Goal: Transaction & Acquisition: Obtain resource

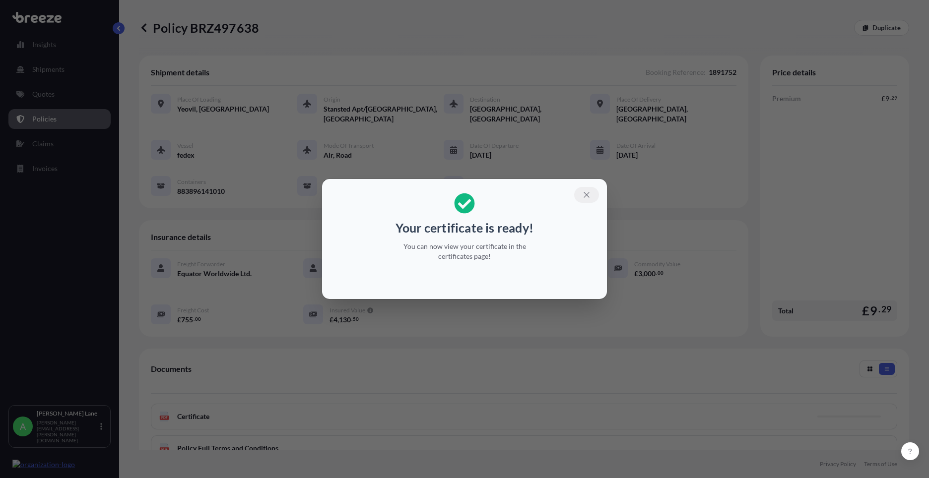
click at [587, 196] on icon "button" at bounding box center [586, 195] width 9 height 9
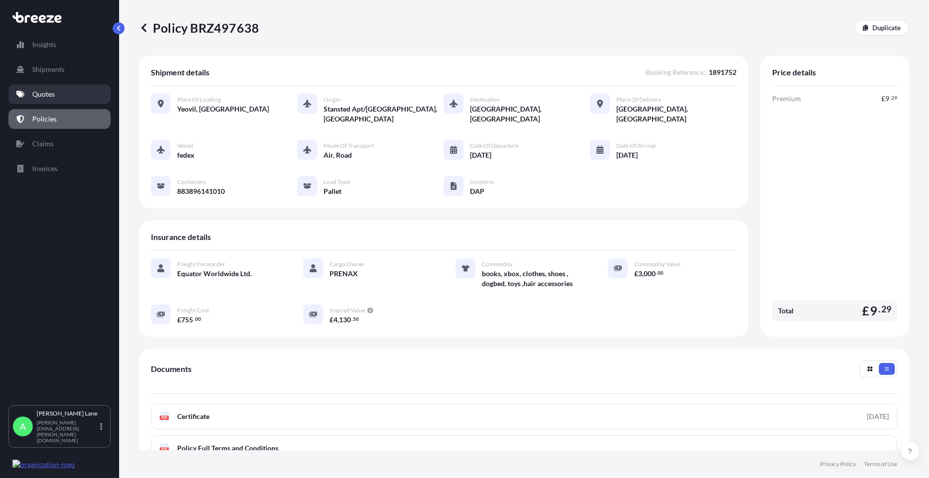
click at [58, 97] on link "Quotes" at bounding box center [59, 94] width 102 height 20
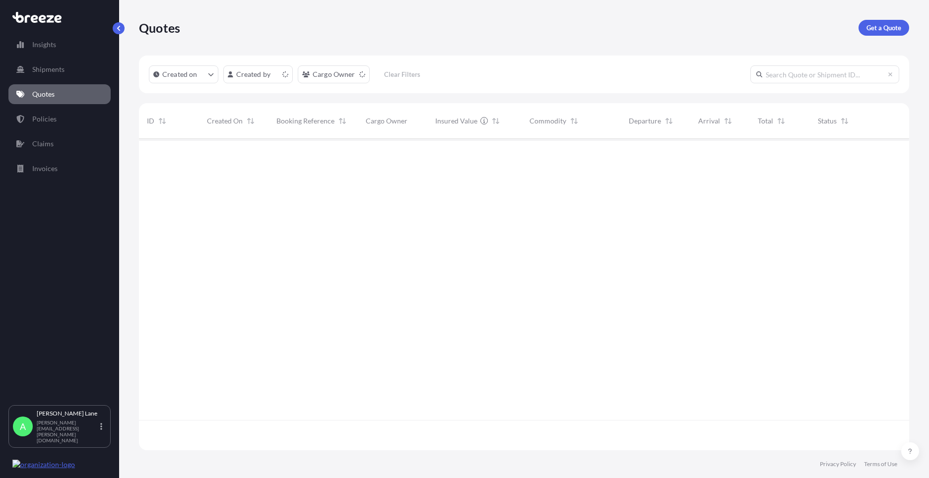
scroll to position [310, 763]
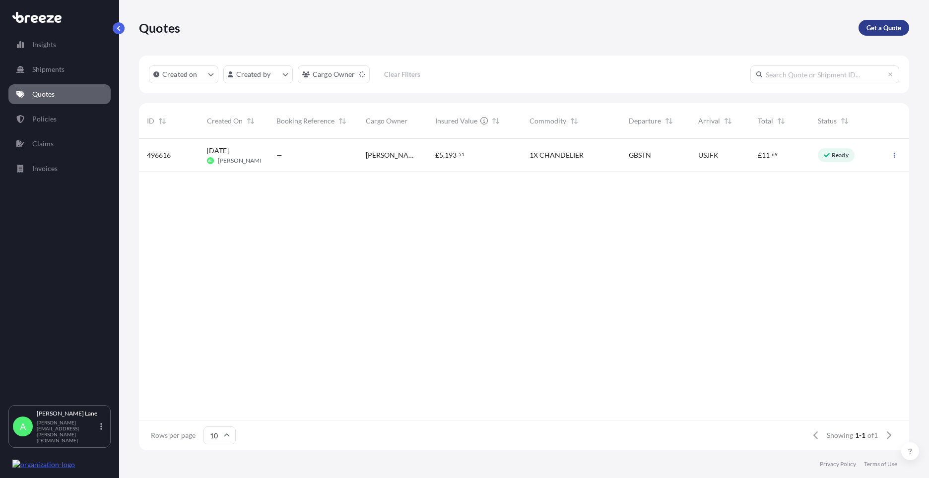
click at [871, 32] on p "Get a Quote" at bounding box center [883, 28] width 35 height 10
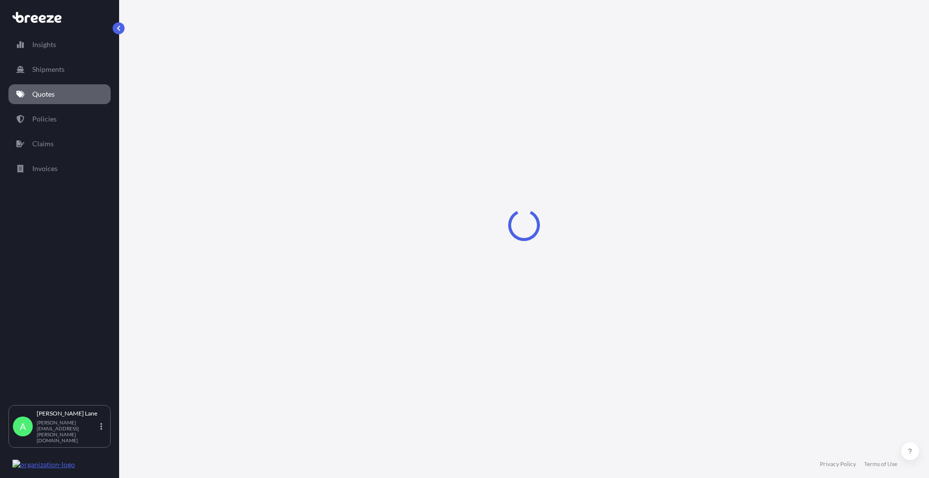
select select "Road"
select select "1"
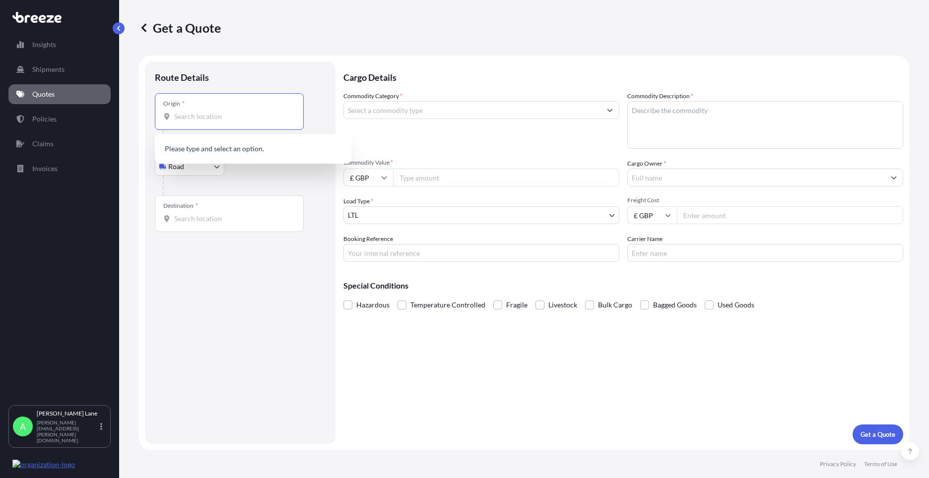
paste input "W1U 1FD"
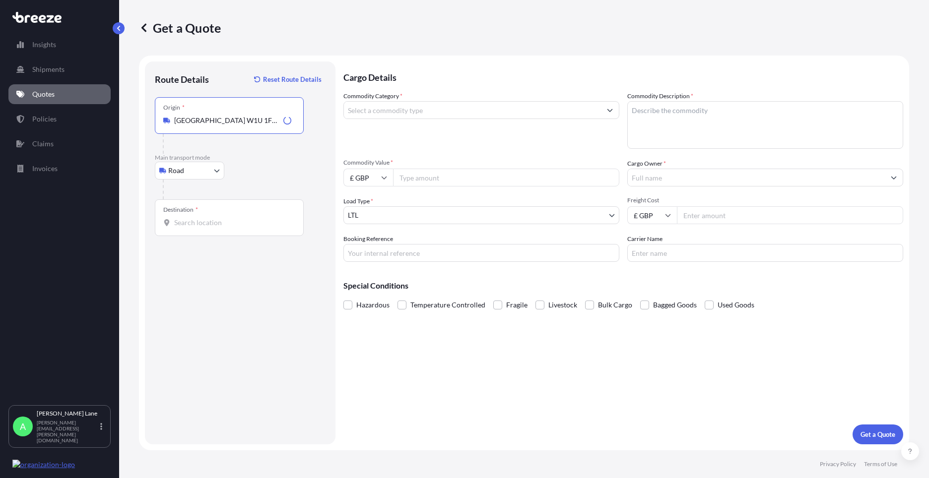
type input "[GEOGRAPHIC_DATA] W1U 1FD, [GEOGRAPHIC_DATA]"
click at [241, 157] on b "[GEOGRAPHIC_DATA] W1U 1FD, [GEOGRAPHIC_DATA]" at bounding box center [241, 155] width 104 height 18
drag, startPoint x: 245, startPoint y: 213, endPoint x: 213, endPoint y: 225, distance: 33.6
click at [213, 226] on input "Destination *" at bounding box center [232, 223] width 117 height 10
paste input "g2 1rw"
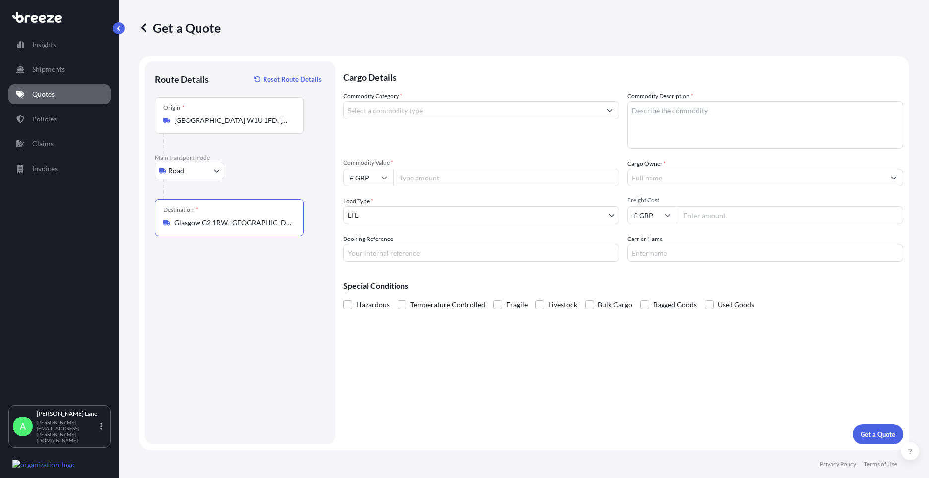
type input "Glasgow G2 1RW, [GEOGRAPHIC_DATA]"
click at [379, 110] on input "Commodity Category *" at bounding box center [472, 110] width 257 height 18
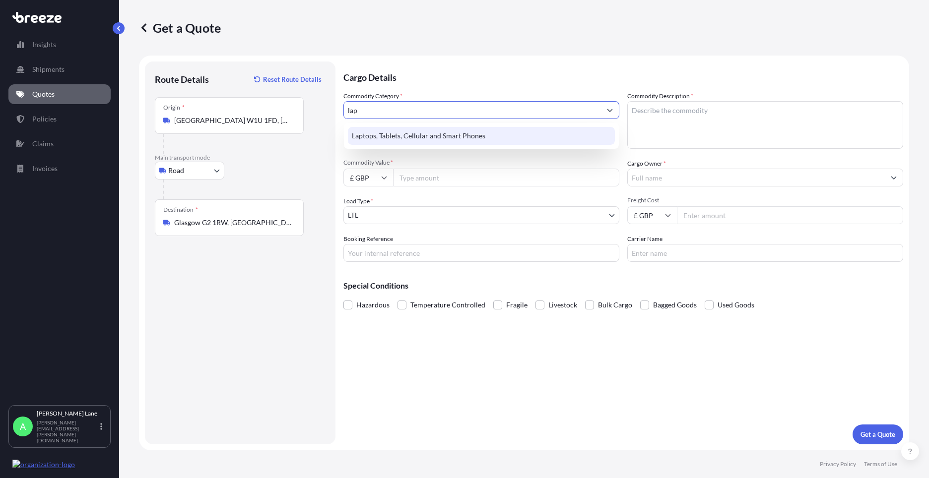
click at [397, 136] on div "Laptops, Tablets, Cellular and Smart Phones" at bounding box center [481, 136] width 267 height 18
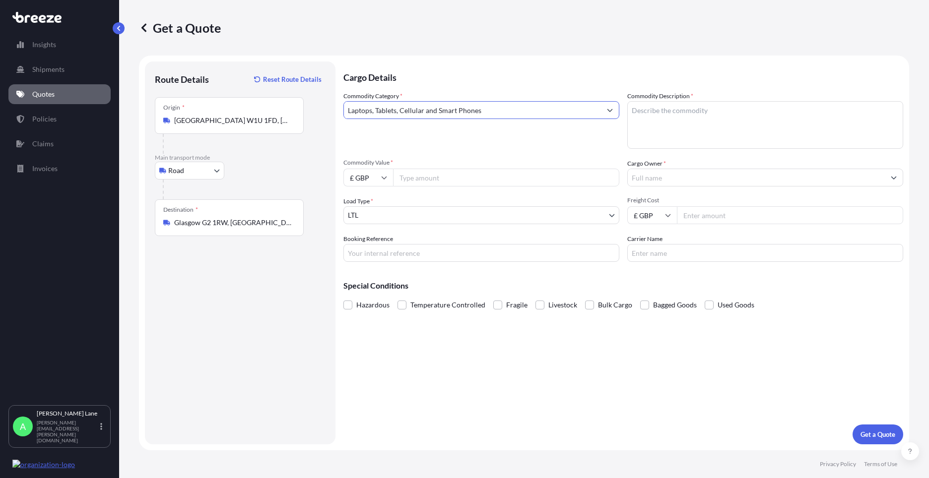
type input "Laptops, Tablets, Cellular and Smart Phones"
click at [445, 175] on input "Commodity Value *" at bounding box center [506, 178] width 226 height 18
type input "1000"
click at [394, 256] on input "Booking Reference" at bounding box center [481, 253] width 276 height 18
paste input "1891905"
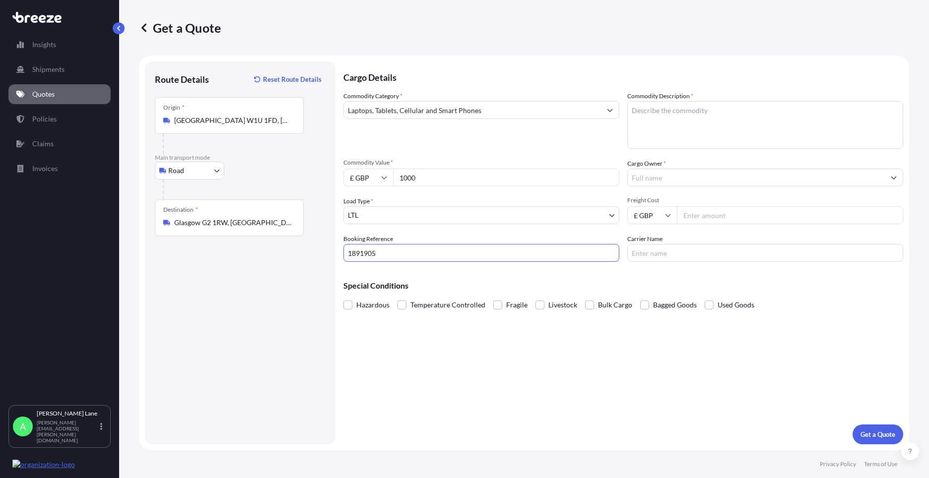
type input "1891905"
paste textarea "lenovo laptop"
type textarea "lenovo laptop"
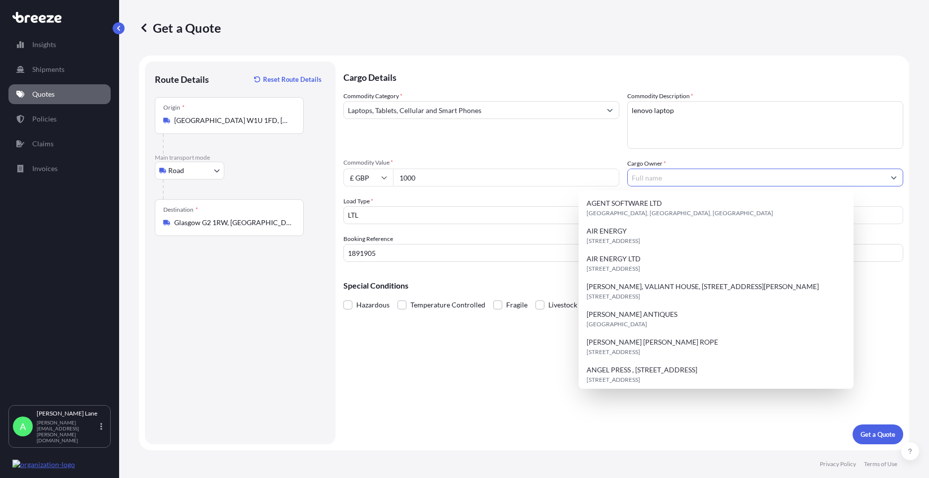
click at [672, 180] on input "Cargo Owner *" at bounding box center [756, 178] width 257 height 18
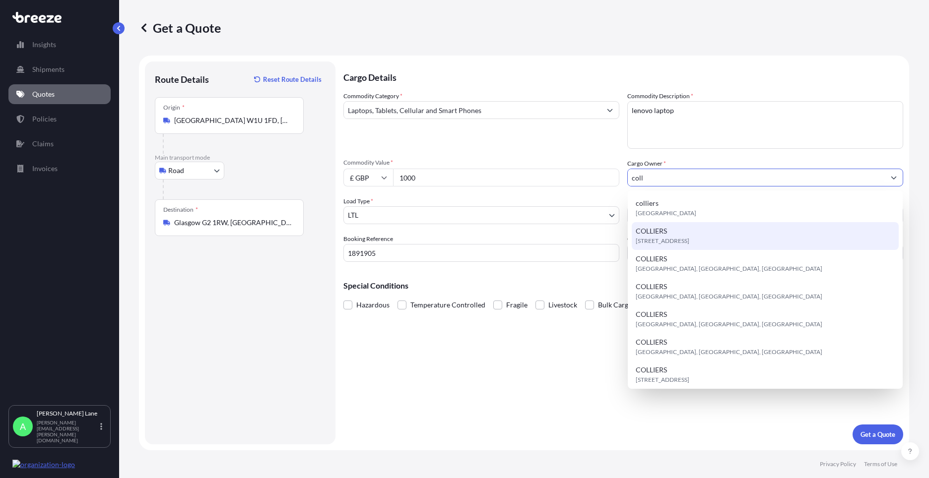
click at [681, 240] on span "[STREET_ADDRESS]" at bounding box center [663, 241] width 54 height 10
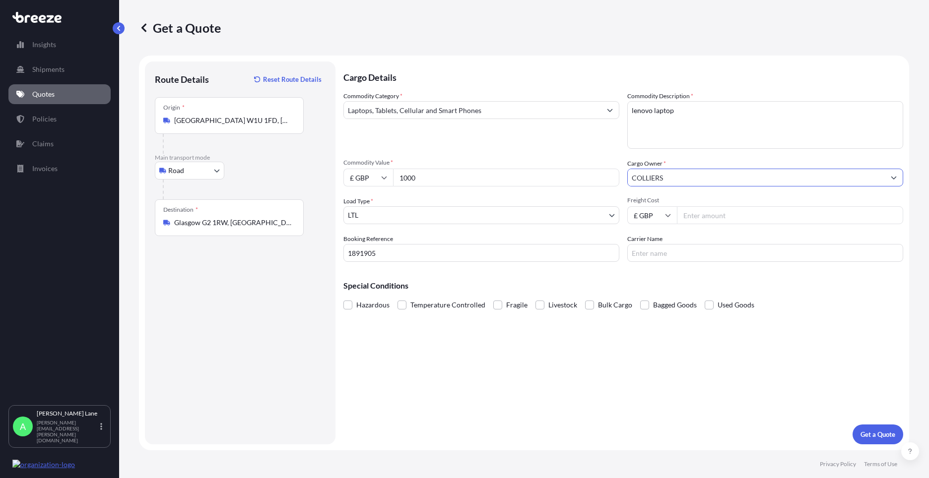
type input "COLLIERS"
click at [705, 222] on input "Freight Cost" at bounding box center [790, 215] width 226 height 18
type input "29.80"
click at [659, 254] on input "Carrier Name" at bounding box center [765, 253] width 276 height 18
drag, startPoint x: 657, startPoint y: 254, endPoint x: 589, endPoint y: 261, distance: 68.8
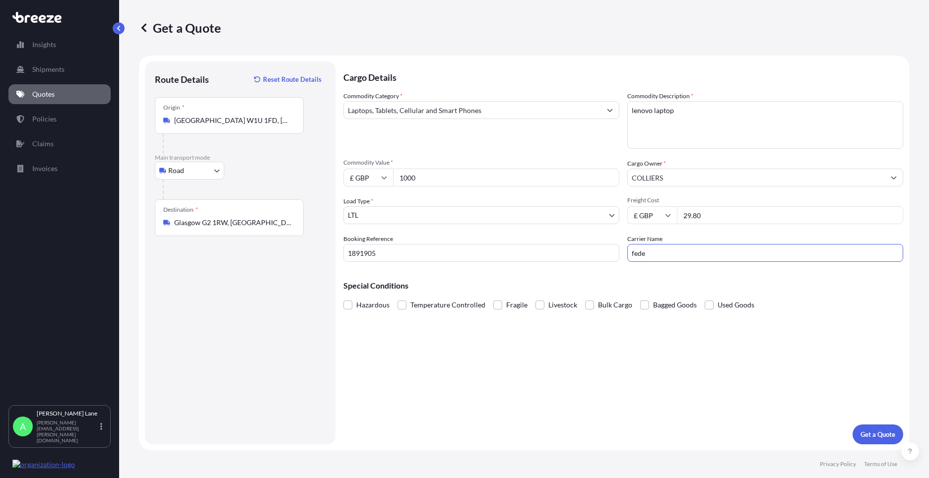
click at [589, 261] on div "Commodity Category * Laptops, Tablets, Cellular and Smart Phones Commodity Desc…" at bounding box center [623, 176] width 560 height 171
type input "FEDEX"
click at [543, 358] on div "Cargo Details Commodity Category * Laptops, Tablets, Cellular and Smart Phones …" at bounding box center [623, 253] width 560 height 383
click at [868, 430] on p "Get a Quote" at bounding box center [877, 435] width 35 height 10
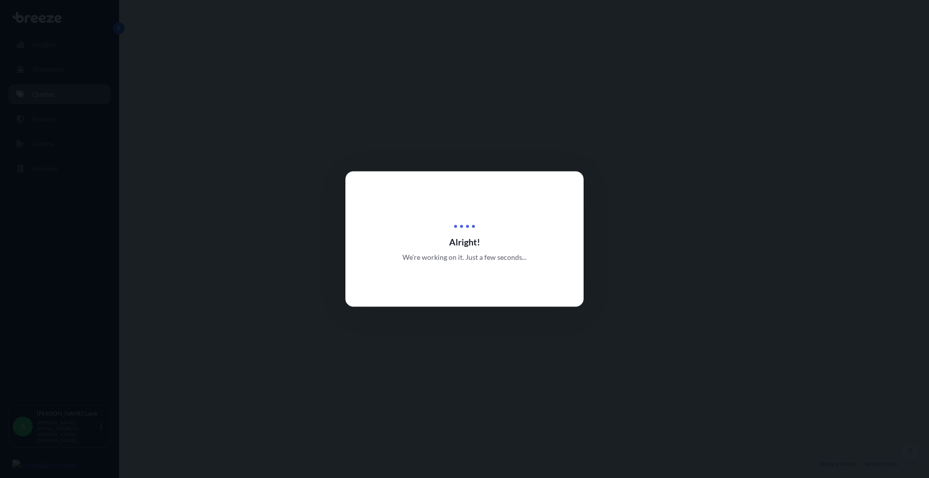
select select "Road"
select select "1"
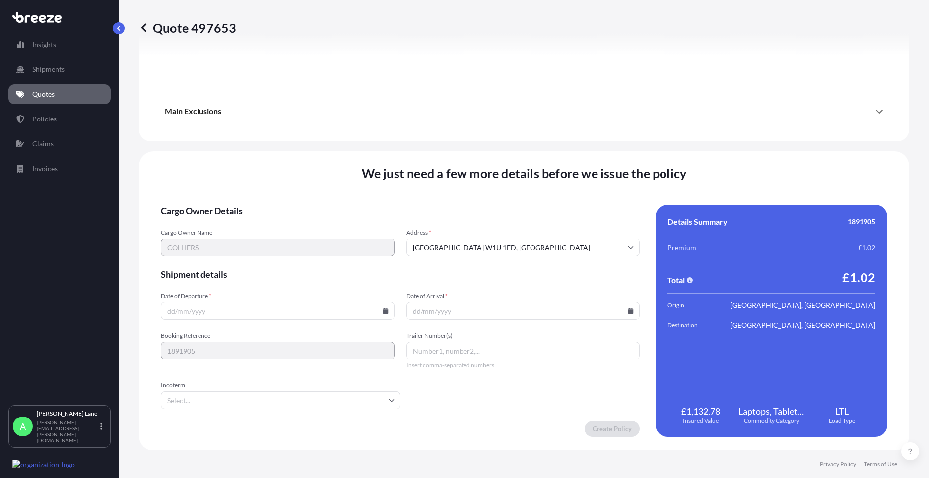
scroll to position [1097, 0]
click at [527, 407] on form "Cargo Owner Details Cargo Owner Name COLLIERS Address * [GEOGRAPHIC_DATA] Shipm…" at bounding box center [400, 320] width 479 height 232
click at [384, 311] on icon at bounding box center [385, 311] width 5 height 6
click at [254, 260] on button "27" at bounding box center [253, 260] width 16 height 16
type input "[DATE]"
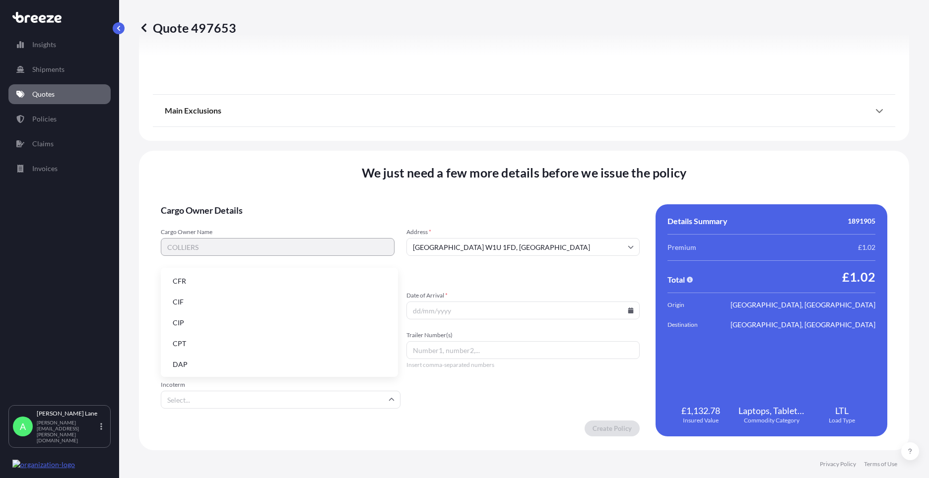
click at [234, 398] on input "Incoterm" at bounding box center [281, 400] width 240 height 18
click at [247, 357] on li "DAP" at bounding box center [279, 364] width 229 height 19
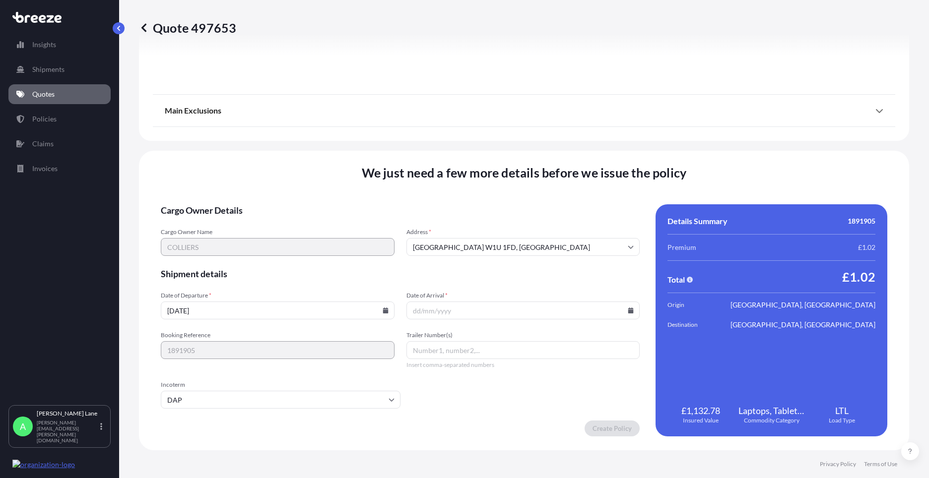
click at [628, 312] on icon at bounding box center [630, 311] width 5 height 6
click at [530, 258] on div "25 26 27 28 29 30 31" at bounding box center [519, 260] width 159 height 18
click at [519, 261] on button "28" at bounding box center [520, 260] width 16 height 16
type input "[DATE]"
click at [426, 352] on input "Trailer Number(s)" at bounding box center [523, 350] width 234 height 18
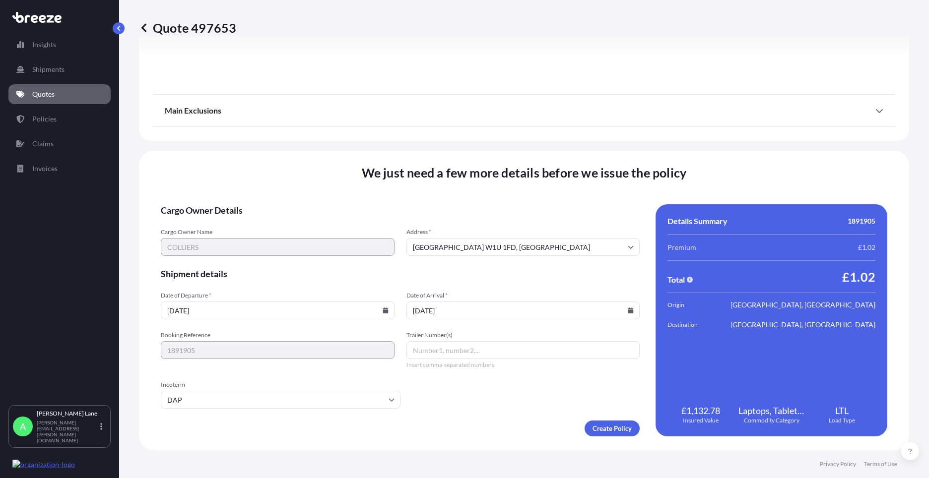
paste input "392568710580"
type input "392568710580"
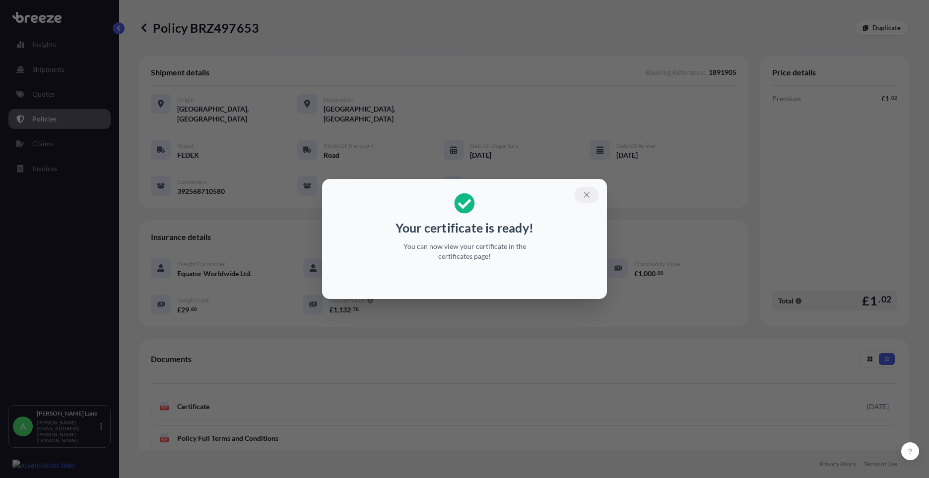
click at [590, 196] on icon "button" at bounding box center [586, 195] width 9 height 9
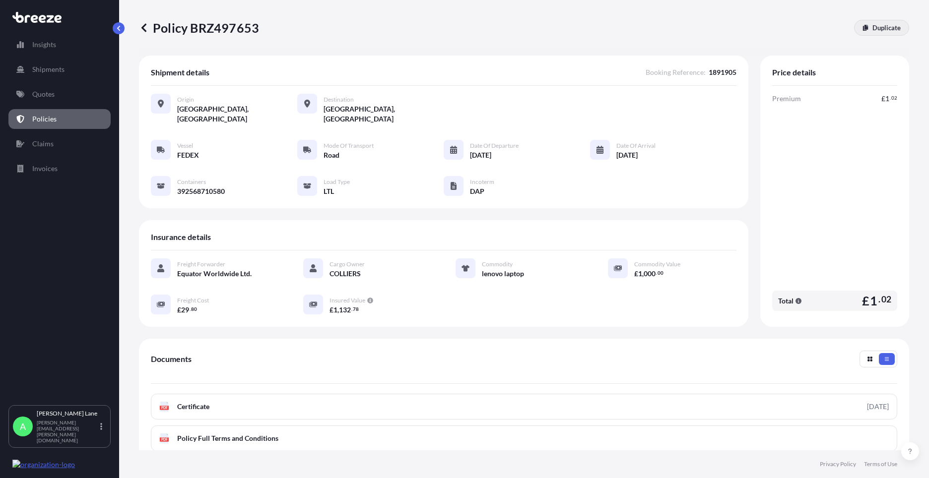
click at [875, 31] on p "Duplicate" at bounding box center [886, 28] width 28 height 10
select select "Road"
select select "1"
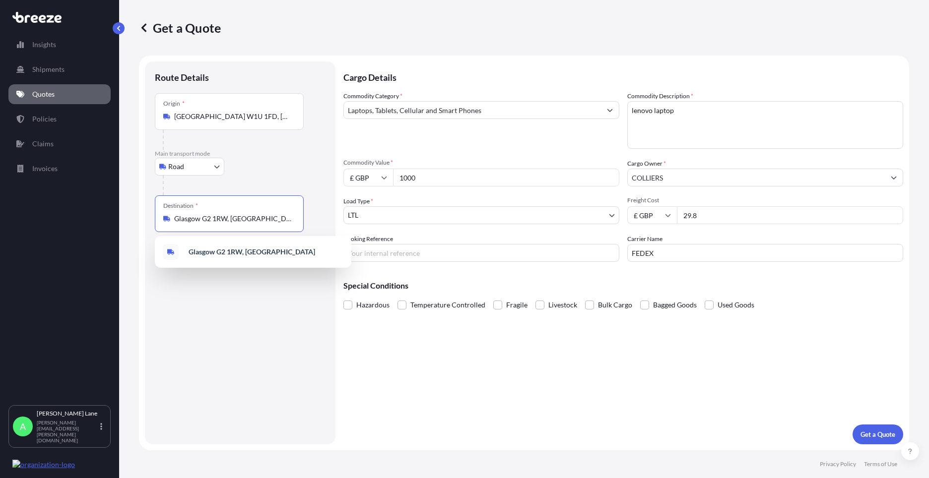
drag, startPoint x: 211, startPoint y: 223, endPoint x: 167, endPoint y: 224, distance: 44.2
click at [167, 224] on div "Destination * [GEOGRAPHIC_DATA] G2 1RW, [GEOGRAPHIC_DATA]" at bounding box center [229, 214] width 149 height 37
paste input "ls1 8eq"
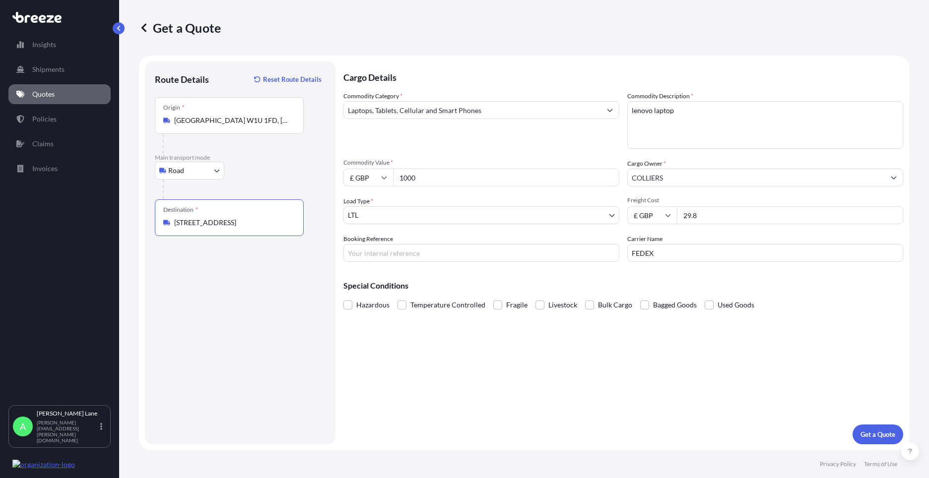
type input "[STREET_ADDRESS]"
drag, startPoint x: 432, startPoint y: 179, endPoint x: 363, endPoint y: 181, distance: 68.5
click at [363, 181] on div "£ GBP 1000" at bounding box center [481, 178] width 276 height 18
type input "500"
click at [410, 252] on input "Booking Reference" at bounding box center [481, 253] width 276 height 18
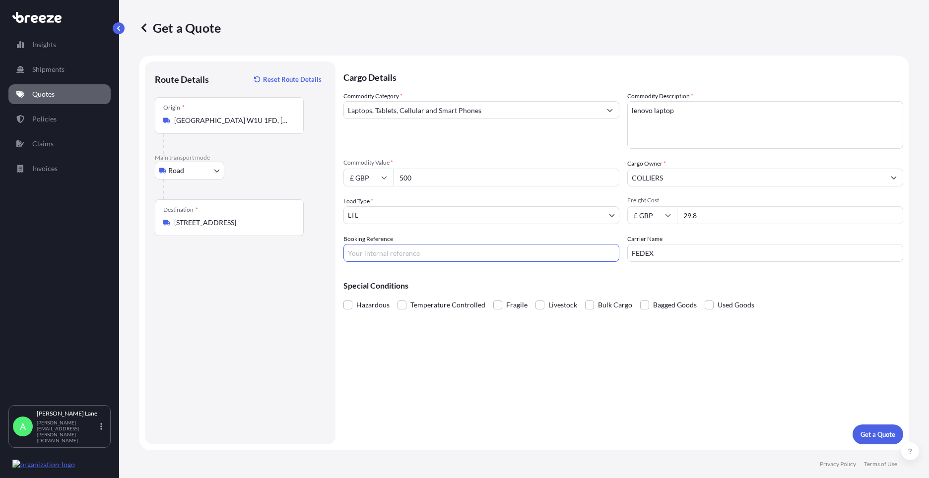
paste input "1891897"
type input "1891897"
drag, startPoint x: 677, startPoint y: 217, endPoint x: 670, endPoint y: 217, distance: 6.9
click at [670, 217] on div "£ GBP 29.8" at bounding box center [765, 215] width 276 height 18
type input "22.30"
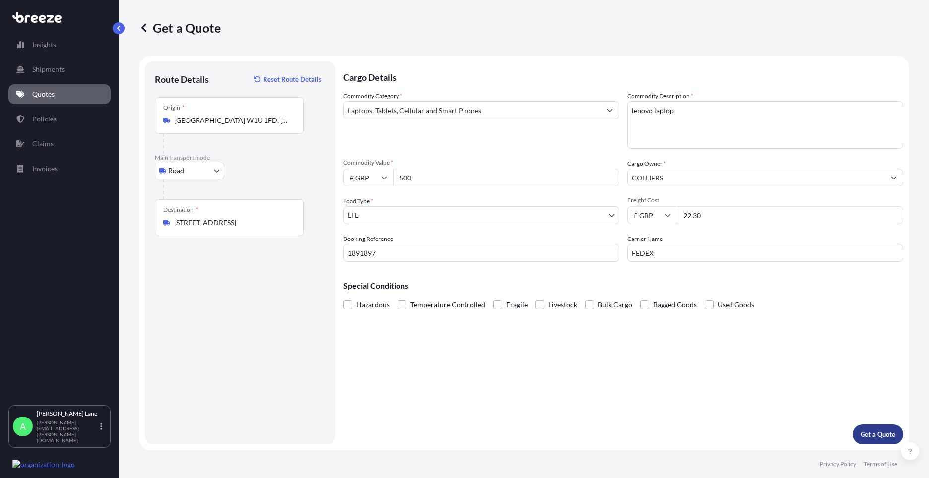
click at [873, 440] on button "Get a Quote" at bounding box center [878, 435] width 51 height 20
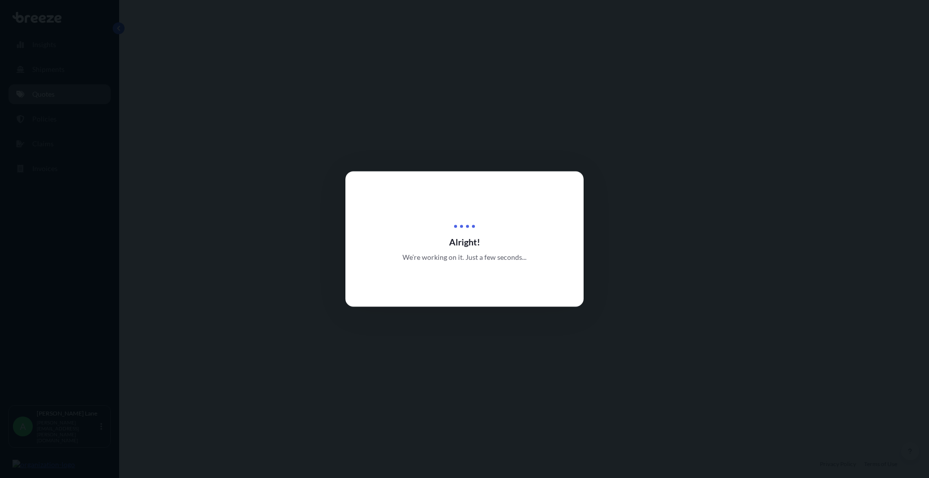
select select "Road"
select select "1"
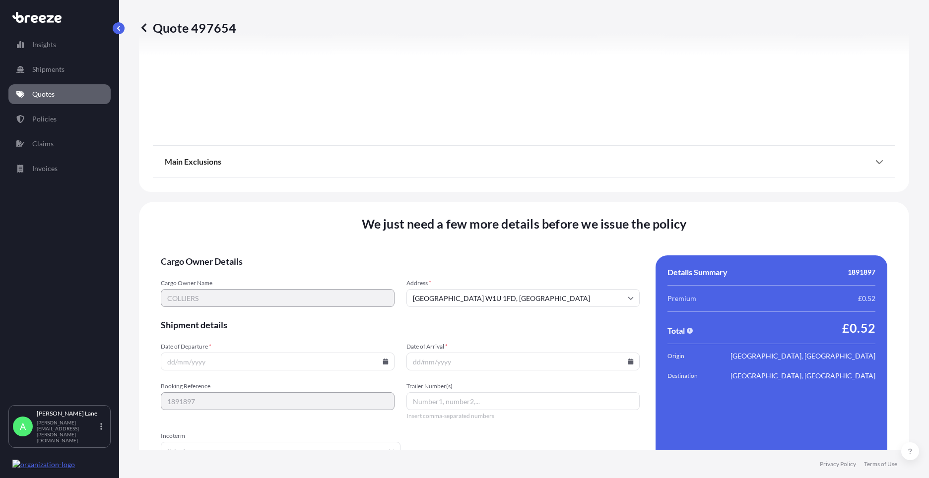
scroll to position [1097, 0]
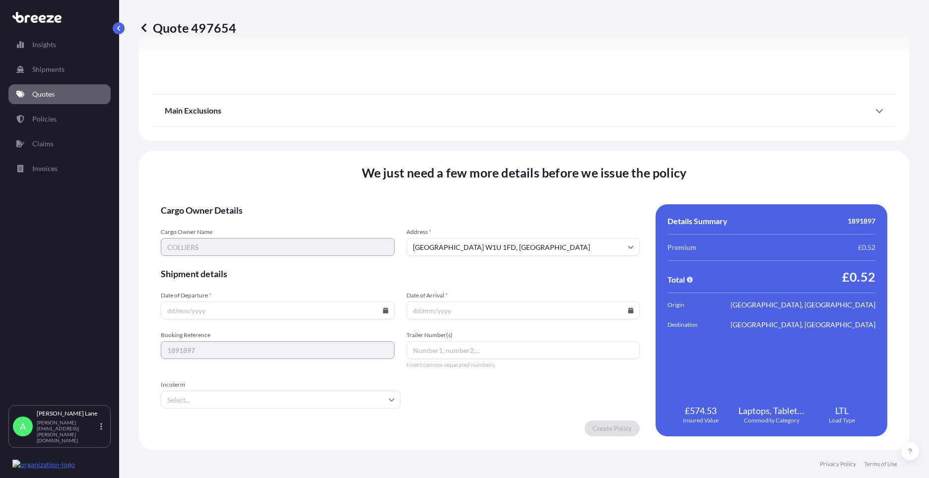
click at [304, 397] on input "Incoterm" at bounding box center [281, 400] width 240 height 18
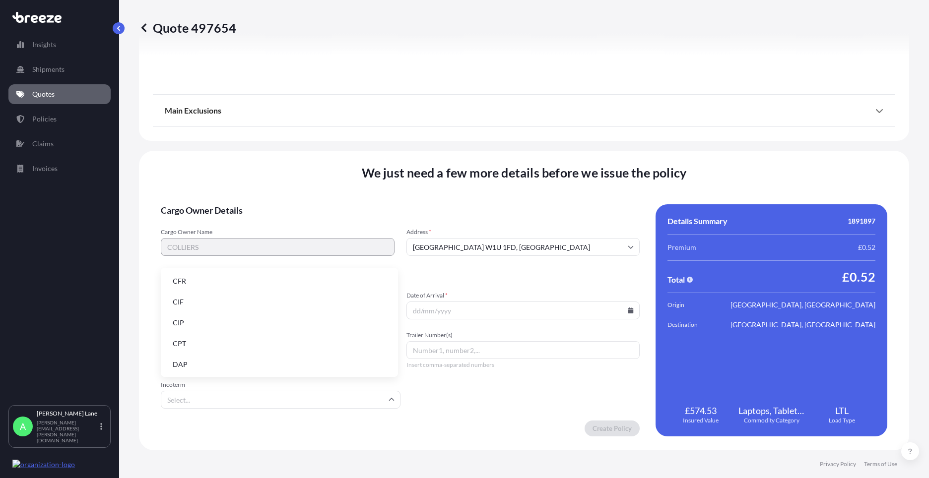
click at [259, 363] on li "DAP" at bounding box center [279, 364] width 229 height 19
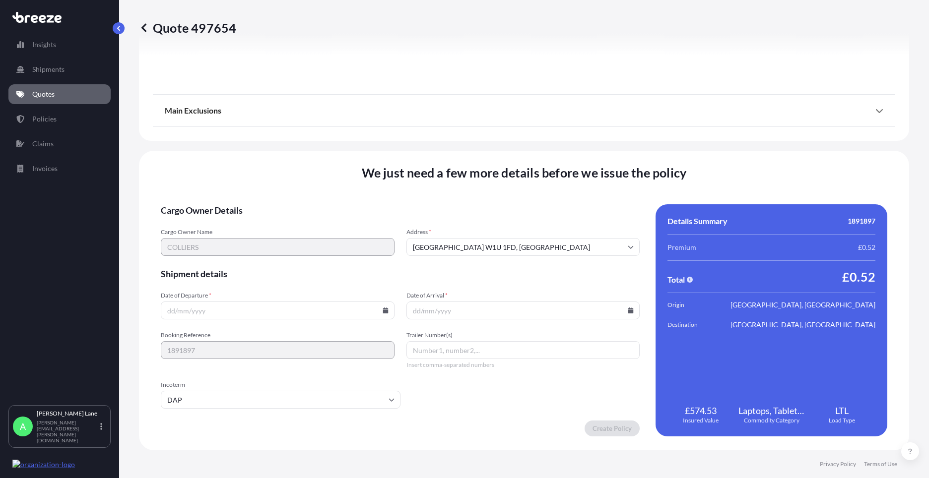
click at [384, 312] on icon at bounding box center [385, 311] width 5 height 6
click at [251, 261] on button "27" at bounding box center [253, 260] width 16 height 16
type input "[DATE]"
click at [628, 313] on icon at bounding box center [630, 311] width 5 height 6
drag, startPoint x: 518, startPoint y: 263, endPoint x: 501, endPoint y: 310, distance: 50.1
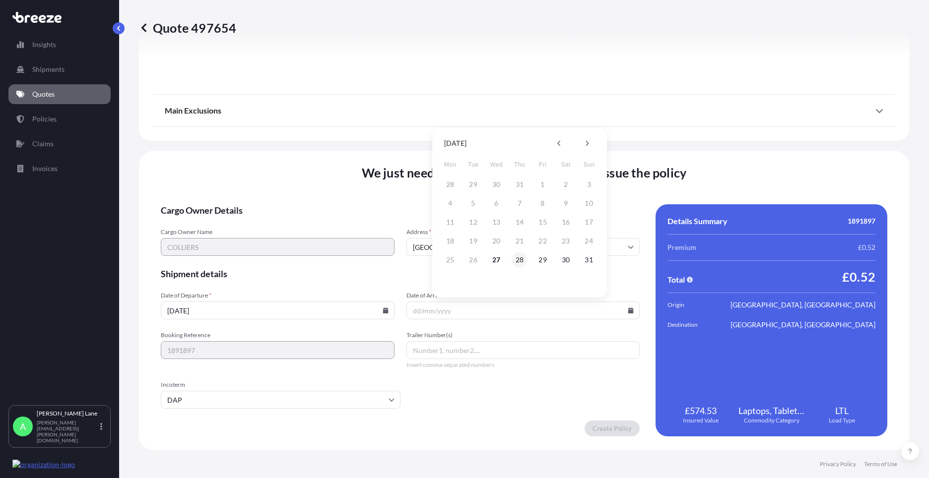
click at [519, 263] on button "28" at bounding box center [520, 260] width 16 height 16
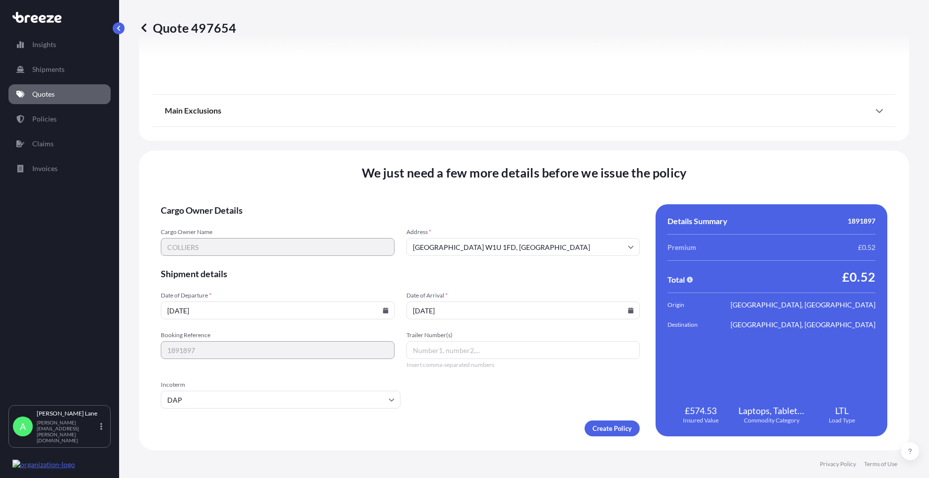
type input "[DATE]"
paste input "392564244330"
type input "392564244330"
